Goal: Task Accomplishment & Management: Manage account settings

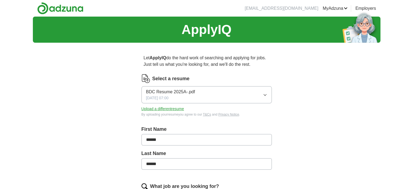
click at [184, 112] on button "Upload a different resume" at bounding box center [163, 109] width 43 height 6
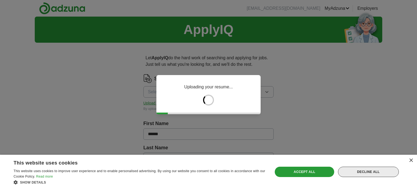
click at [375, 167] on div "Decline all" at bounding box center [368, 172] width 61 height 10
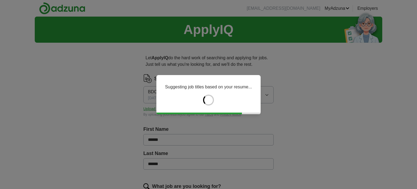
click at [375, 166] on div "Suggesting job titles based on your resume..." at bounding box center [208, 94] width 417 height 189
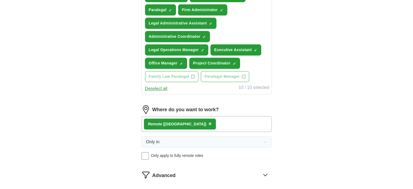
scroll to position [227, 0]
type input "Operations Assistant"
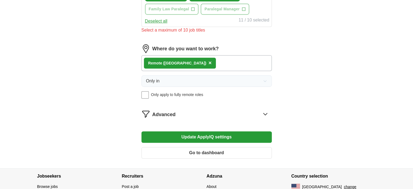
scroll to position [294, 0]
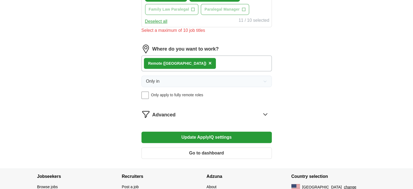
click at [0, 0] on span "×" at bounding box center [0, 0] width 0 height 0
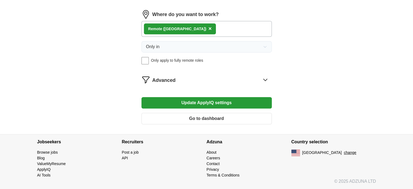
scroll to position [333, 0]
click at [0, 0] on span "×" at bounding box center [0, 0] width 0 height 0
click at [212, 108] on button "Update ApplyIQ settings" at bounding box center [207, 102] width 130 height 11
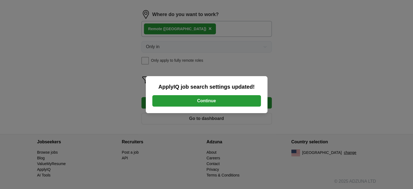
click at [203, 104] on button "Continue" at bounding box center [206, 100] width 109 height 11
